Goal: Task Accomplishment & Management: Manage account settings

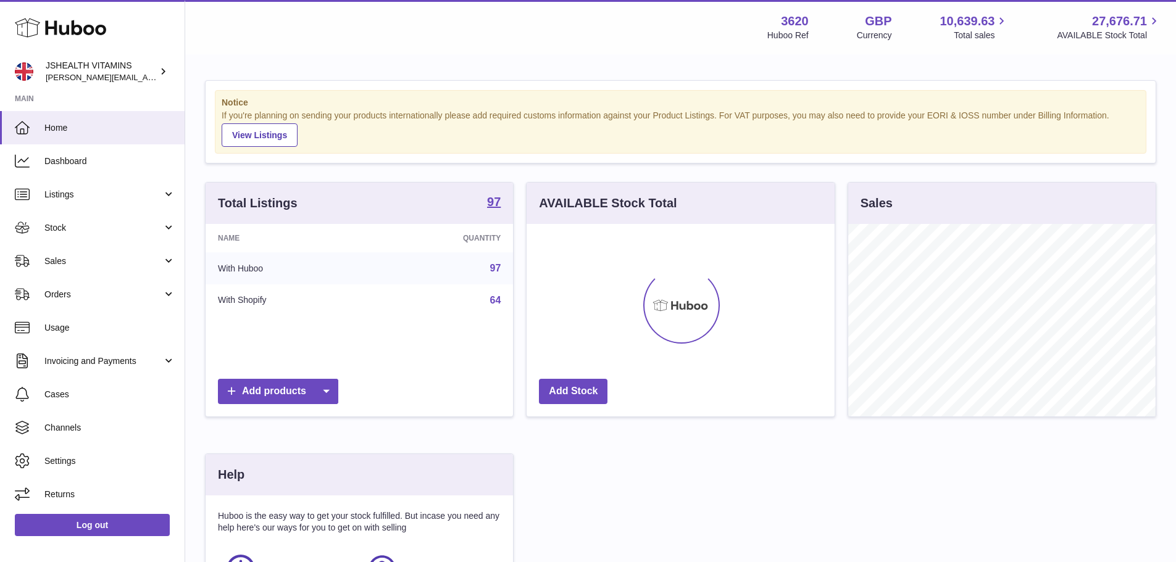
scroll to position [193, 308]
click at [61, 220] on link "Stock" at bounding box center [92, 227] width 185 height 33
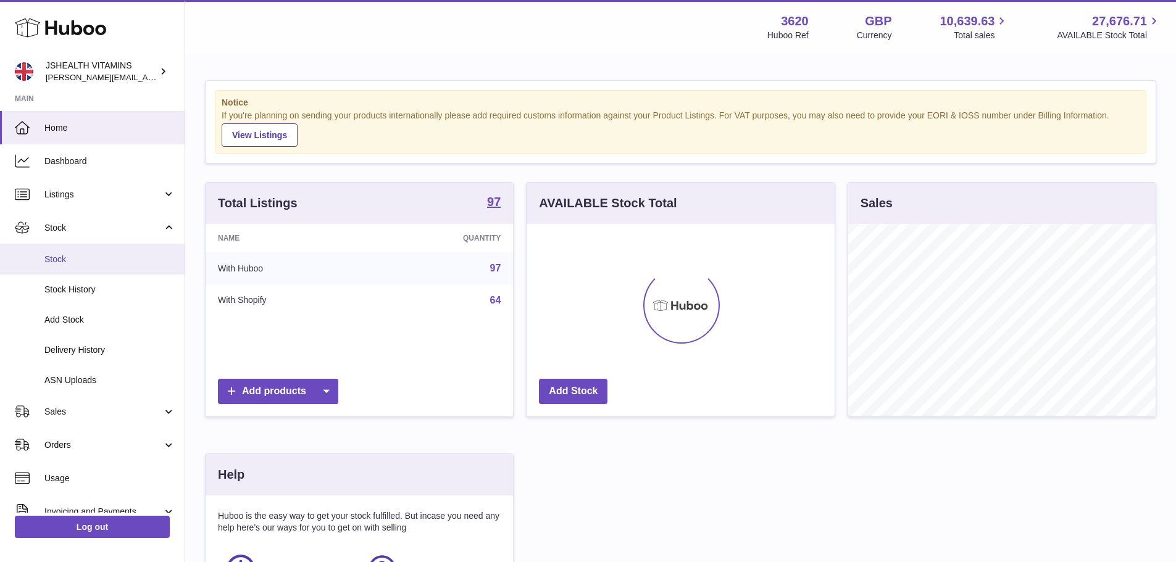
click at [56, 261] on span "Stock" at bounding box center [109, 260] width 131 height 12
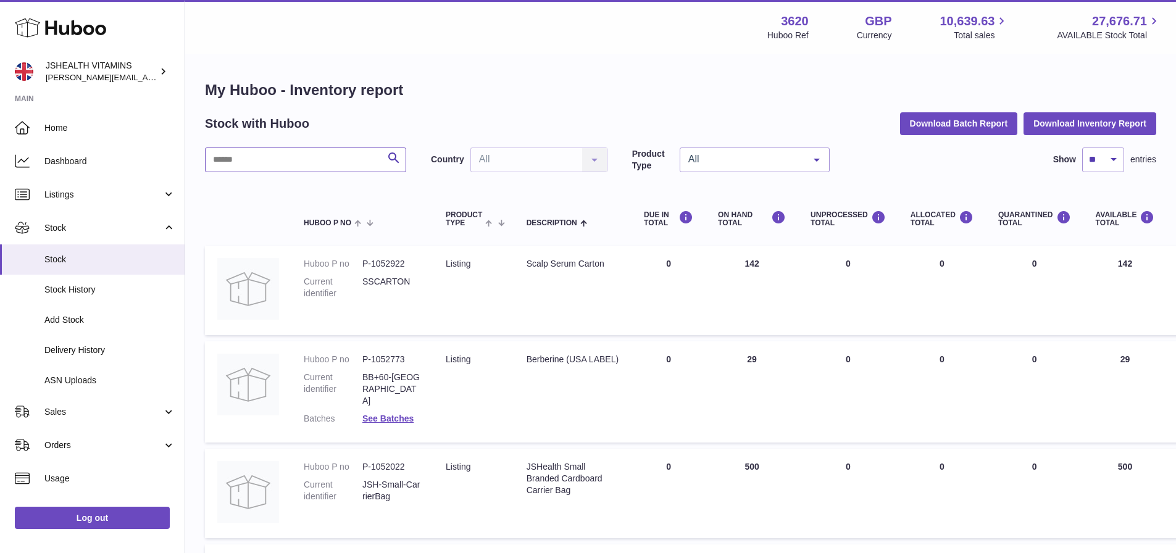
click at [322, 165] on input "text" at bounding box center [305, 160] width 201 height 25
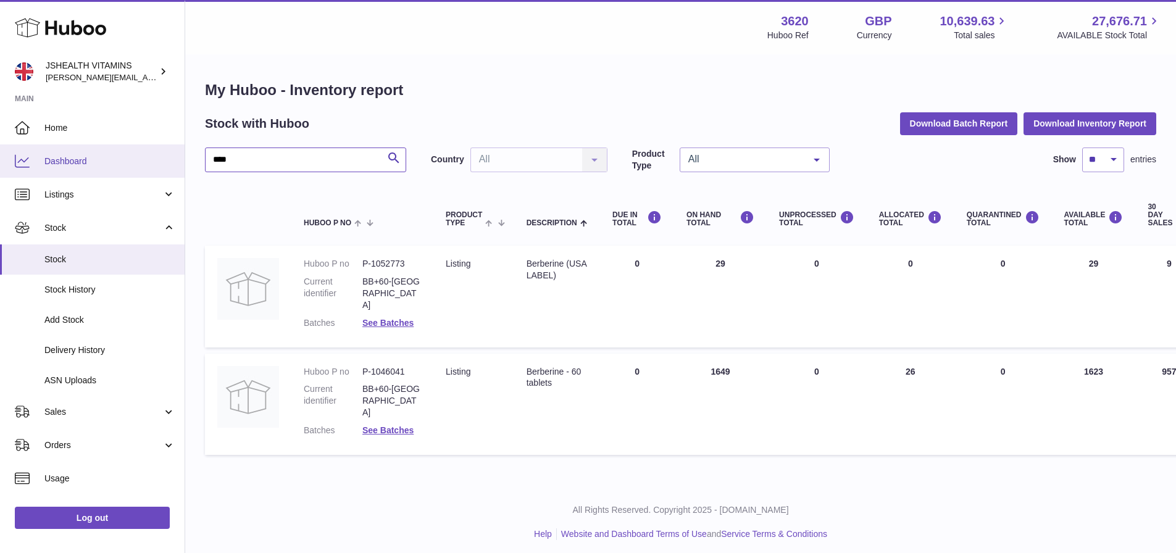
drag, startPoint x: 319, startPoint y: 158, endPoint x: 111, endPoint y: 159, distance: 208.1
click at [111, 159] on div "Huboo JSHEALTH VITAMINS francesca@jshealthvitamins.com Main Home Dashboard List…" at bounding box center [588, 279] width 1176 height 559
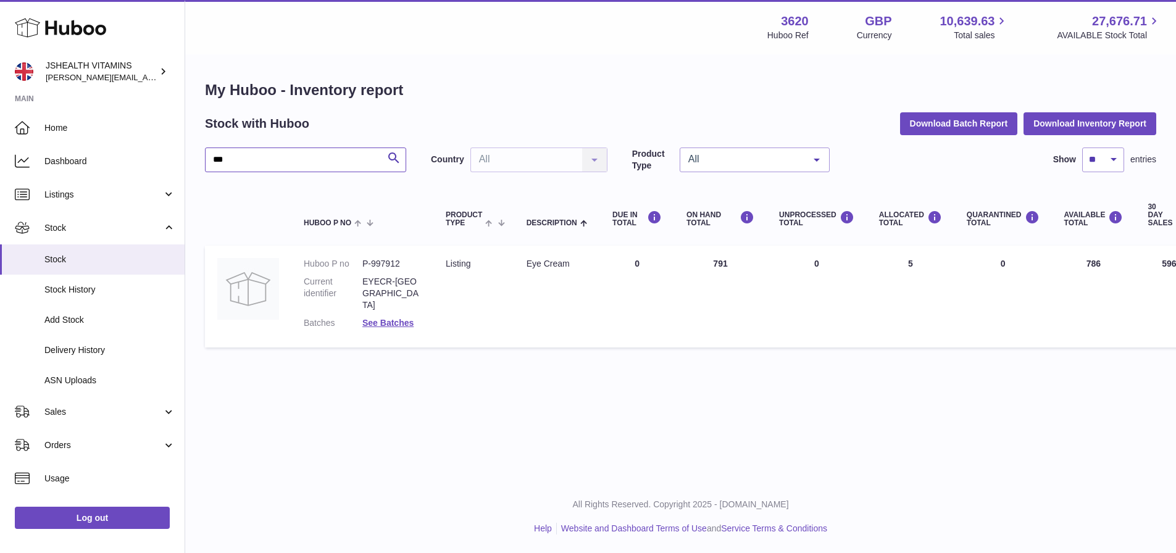
type input "***"
click at [80, 524] on link "Log out" at bounding box center [92, 518] width 155 height 22
